Goal: Task Accomplishment & Management: Use online tool/utility

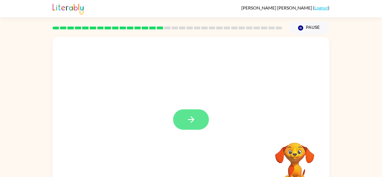
click at [189, 115] on icon "button" at bounding box center [191, 120] width 10 height 10
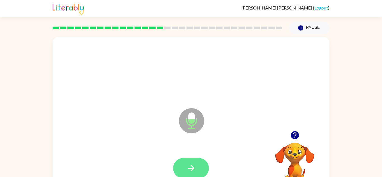
click at [190, 164] on icon "button" at bounding box center [191, 168] width 10 height 10
click at [197, 164] on button "button" at bounding box center [191, 168] width 36 height 20
click at [196, 165] on button "button" at bounding box center [191, 168] width 36 height 20
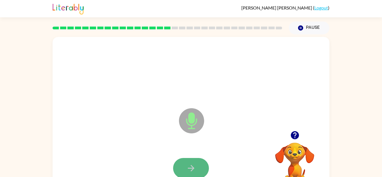
click at [196, 166] on button "button" at bounding box center [191, 168] width 36 height 20
click at [196, 167] on button "button" at bounding box center [191, 168] width 36 height 20
click at [196, 168] on button "button" at bounding box center [191, 168] width 36 height 20
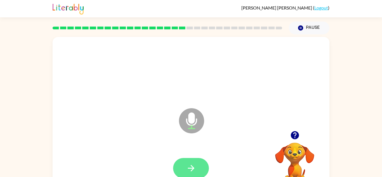
click at [196, 168] on button "button" at bounding box center [191, 168] width 36 height 20
click at [293, 132] on icon "button" at bounding box center [294, 135] width 8 height 8
click at [194, 170] on icon "button" at bounding box center [191, 168] width 10 height 10
click at [194, 171] on icon "button" at bounding box center [191, 168] width 10 height 10
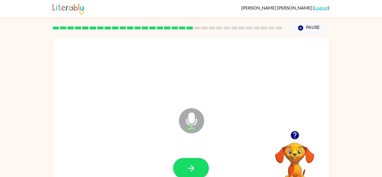
click at [293, 136] on icon "button" at bounding box center [294, 135] width 8 height 8
click at [194, 157] on div at bounding box center [190, 168] width 265 height 46
click at [199, 164] on button "button" at bounding box center [191, 168] width 36 height 20
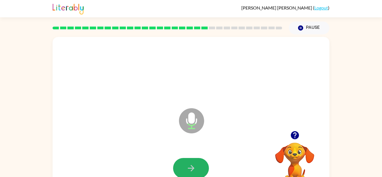
click at [199, 164] on button "button" at bounding box center [191, 168] width 36 height 20
click at [199, 165] on button "button" at bounding box center [191, 168] width 36 height 20
click at [201, 165] on button "button" at bounding box center [191, 168] width 36 height 20
click at [294, 134] on icon "button" at bounding box center [294, 135] width 8 height 8
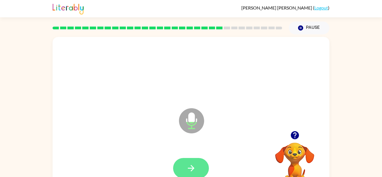
click at [182, 170] on button "button" at bounding box center [191, 168] width 36 height 20
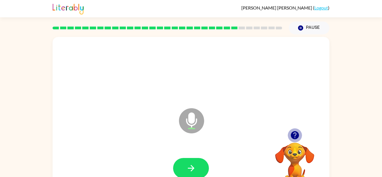
click at [291, 134] on icon "button" at bounding box center [294, 135] width 8 height 8
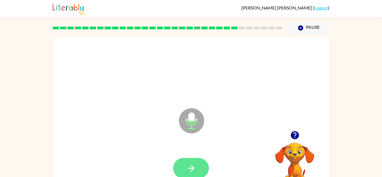
click at [194, 165] on icon "button" at bounding box center [191, 168] width 10 height 10
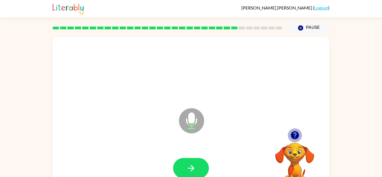
click at [294, 136] on icon "button" at bounding box center [294, 135] width 8 height 8
click at [296, 136] on icon "button" at bounding box center [294, 135] width 8 height 8
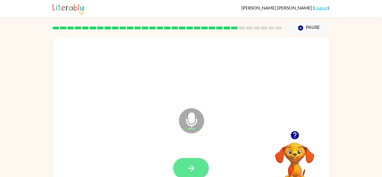
click at [184, 168] on button "button" at bounding box center [191, 168] width 36 height 20
click at [193, 163] on button "button" at bounding box center [191, 168] width 36 height 20
click at [186, 169] on icon "button" at bounding box center [191, 168] width 10 height 10
click at [186, 170] on icon "button" at bounding box center [191, 168] width 10 height 10
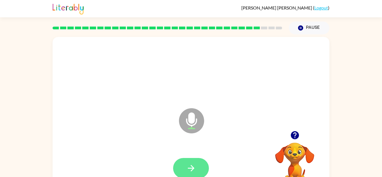
click at [186, 170] on icon "button" at bounding box center [191, 168] width 10 height 10
click at [296, 133] on icon "button" at bounding box center [294, 135] width 8 height 8
click at [200, 169] on button "button" at bounding box center [191, 168] width 36 height 20
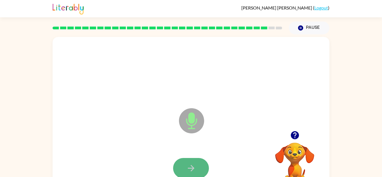
click at [198, 169] on button "button" at bounding box center [191, 168] width 36 height 20
click at [197, 170] on button "button" at bounding box center [191, 168] width 36 height 20
click at [183, 170] on button "button" at bounding box center [191, 168] width 36 height 20
click at [178, 161] on button "button" at bounding box center [191, 168] width 36 height 20
